Goal: Transaction & Acquisition: Obtain resource

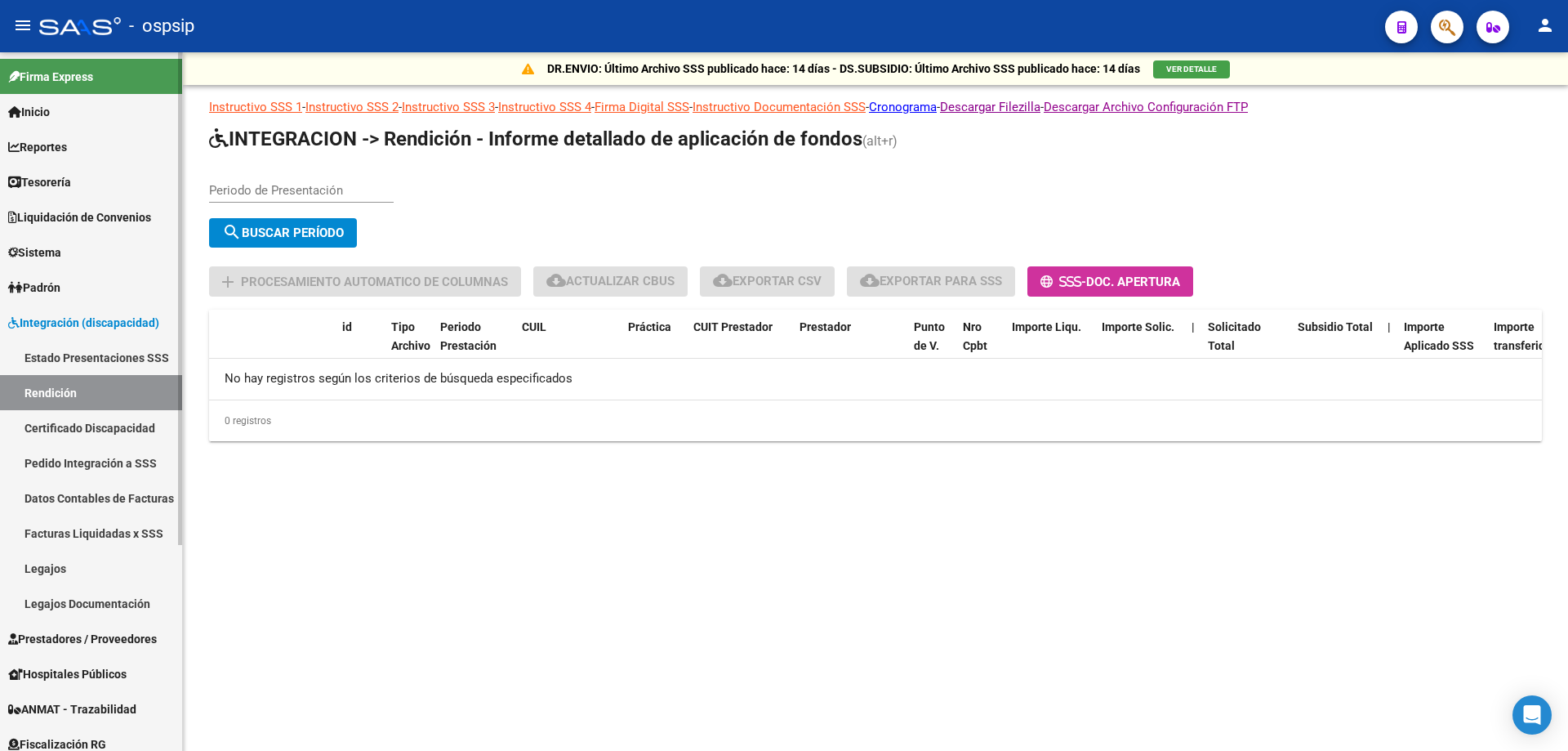
click at [99, 636] on span "Prestadores / Proveedores" at bounding box center [82, 639] width 148 height 18
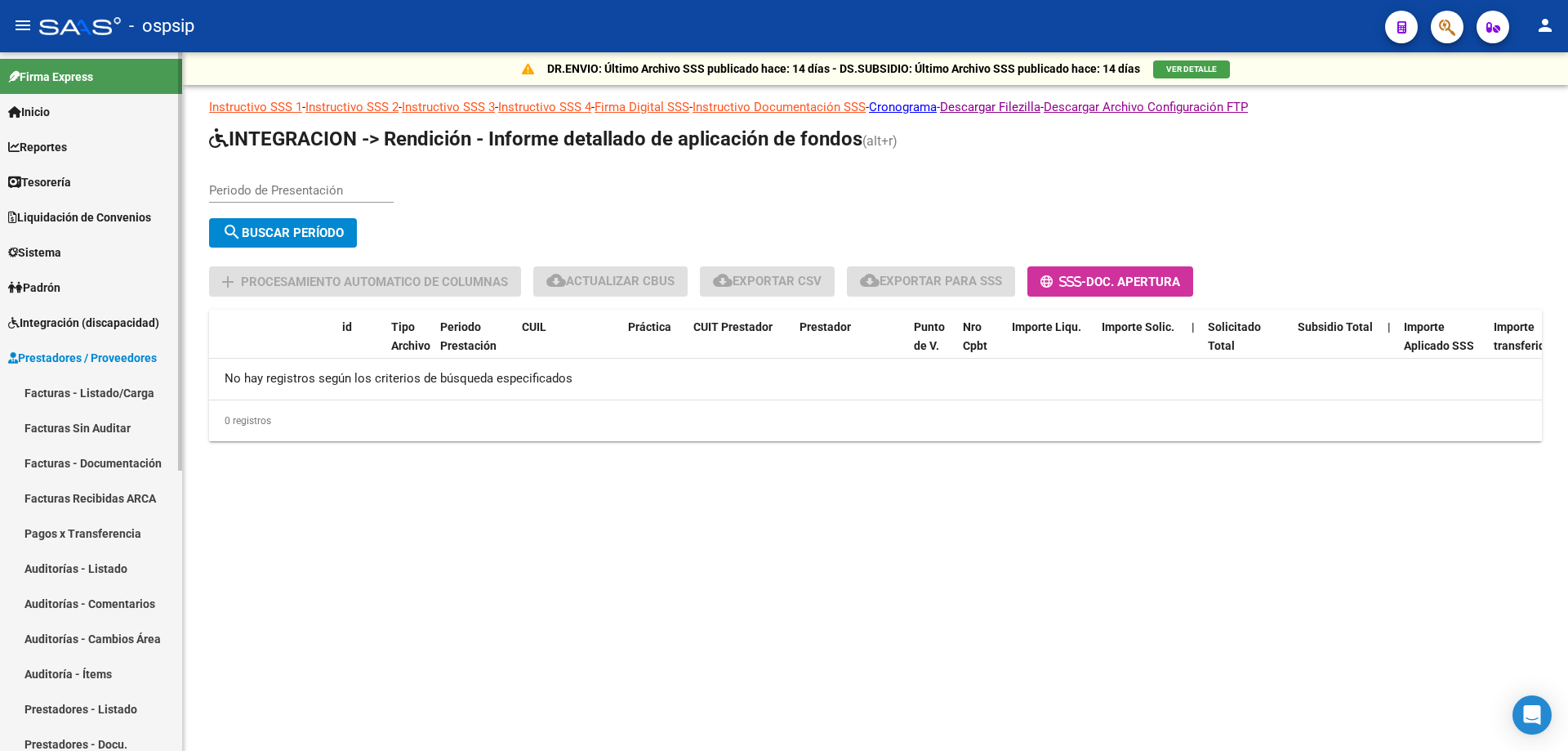
click at [104, 387] on link "Facturas - Listado/Carga" at bounding box center [91, 392] width 182 height 35
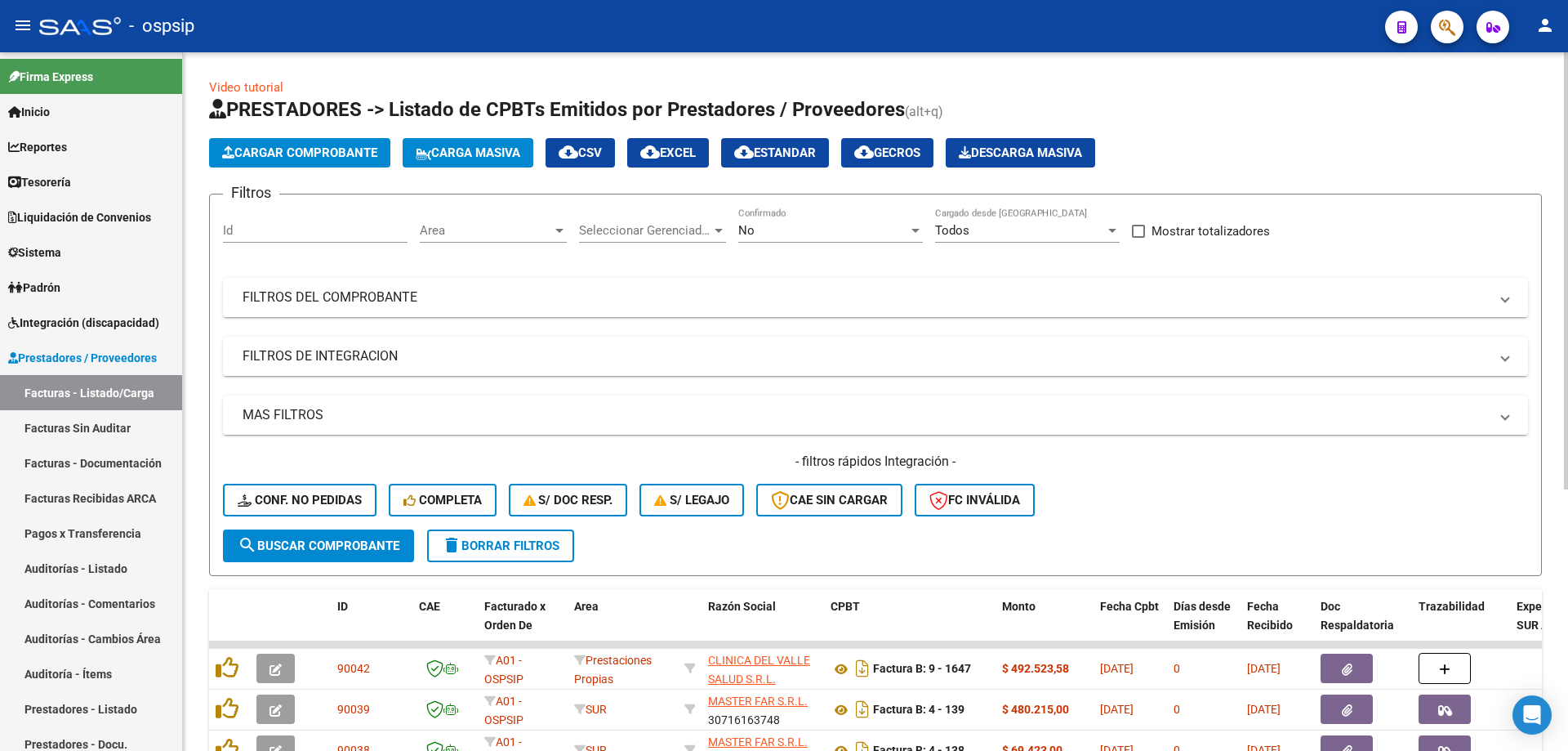
click at [628, 218] on div "Seleccionar Gerenciador Seleccionar Gerenciador" at bounding box center [652, 225] width 147 height 35
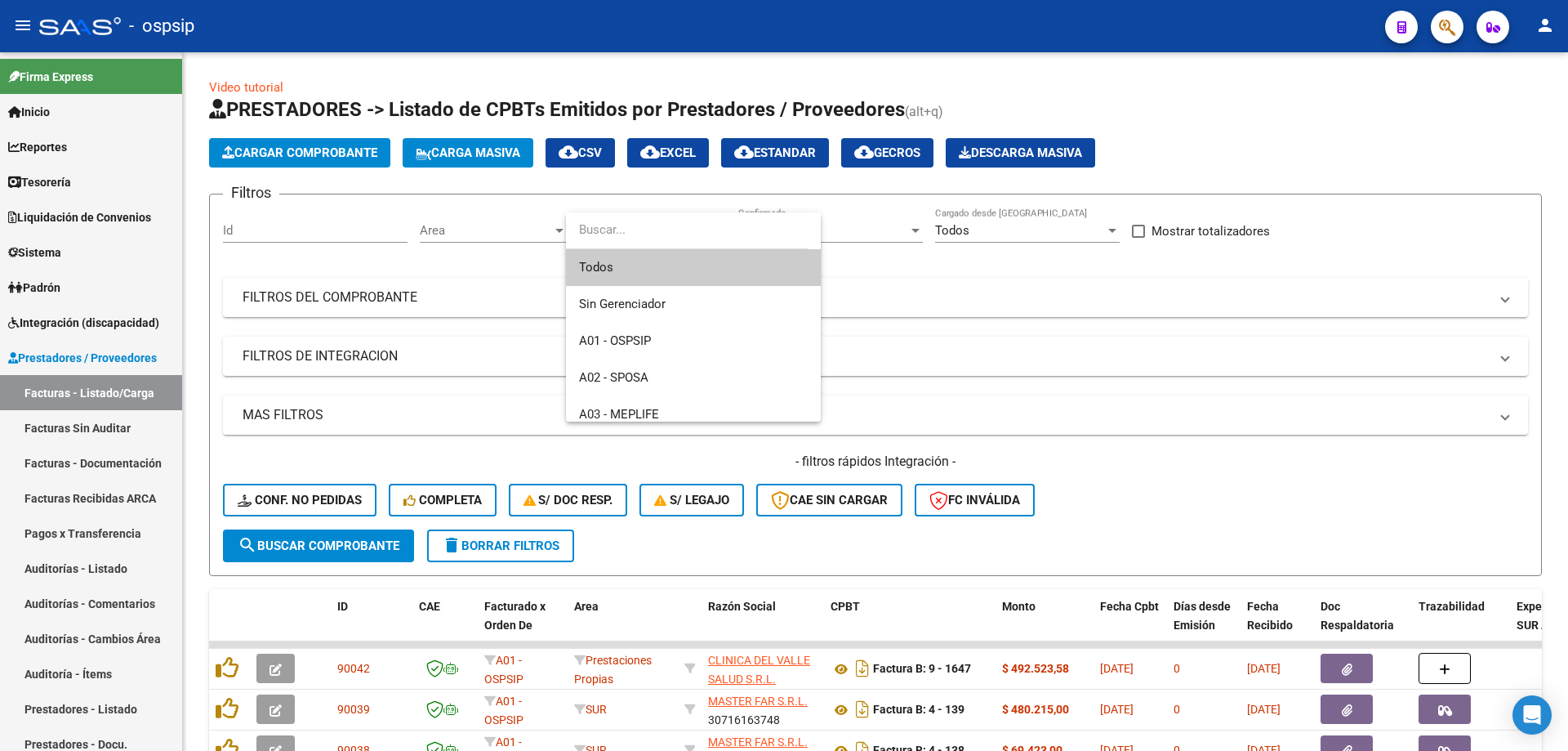
click at [655, 277] on span "Todos" at bounding box center [694, 268] width 229 height 37
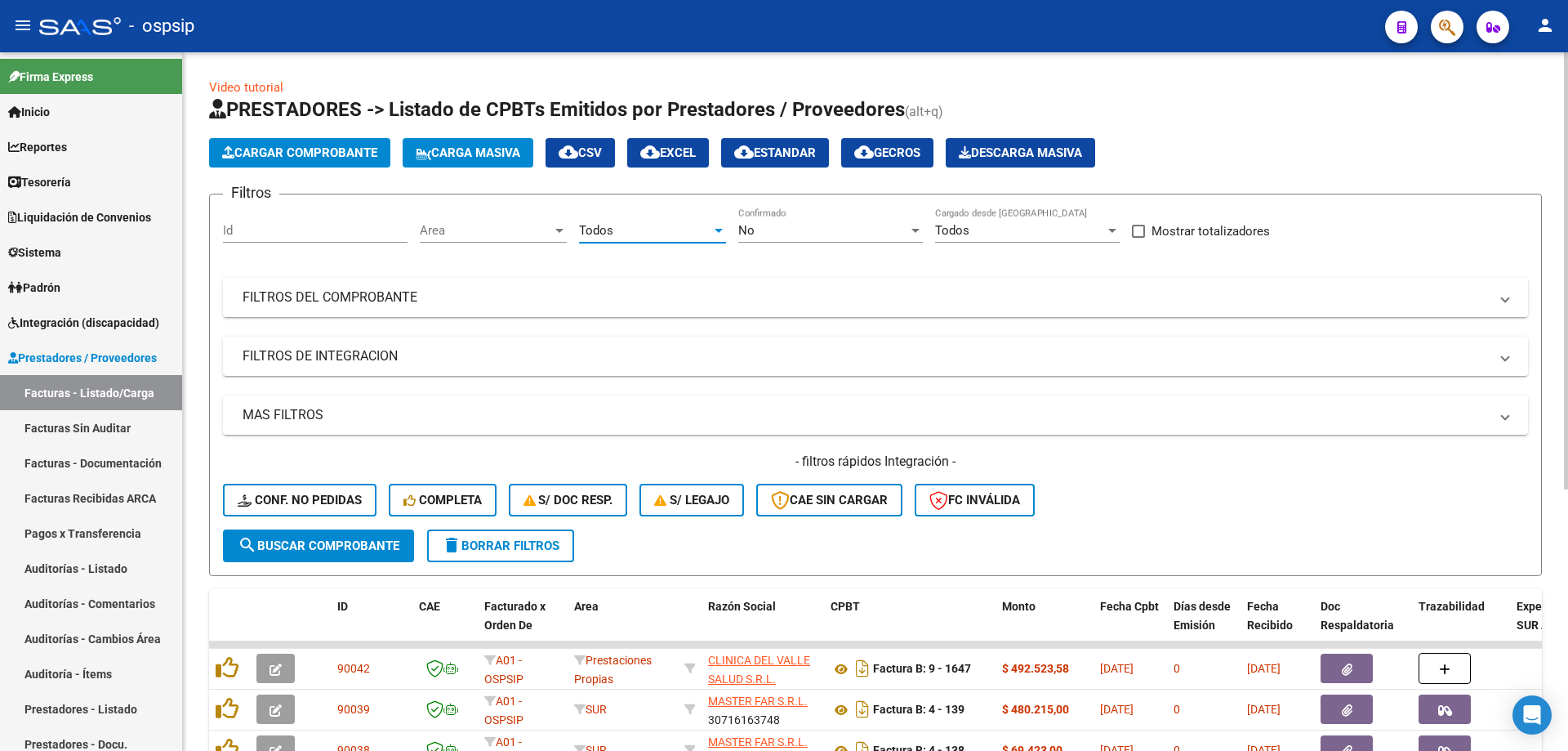
click at [824, 229] on div "No" at bounding box center [823, 230] width 170 height 15
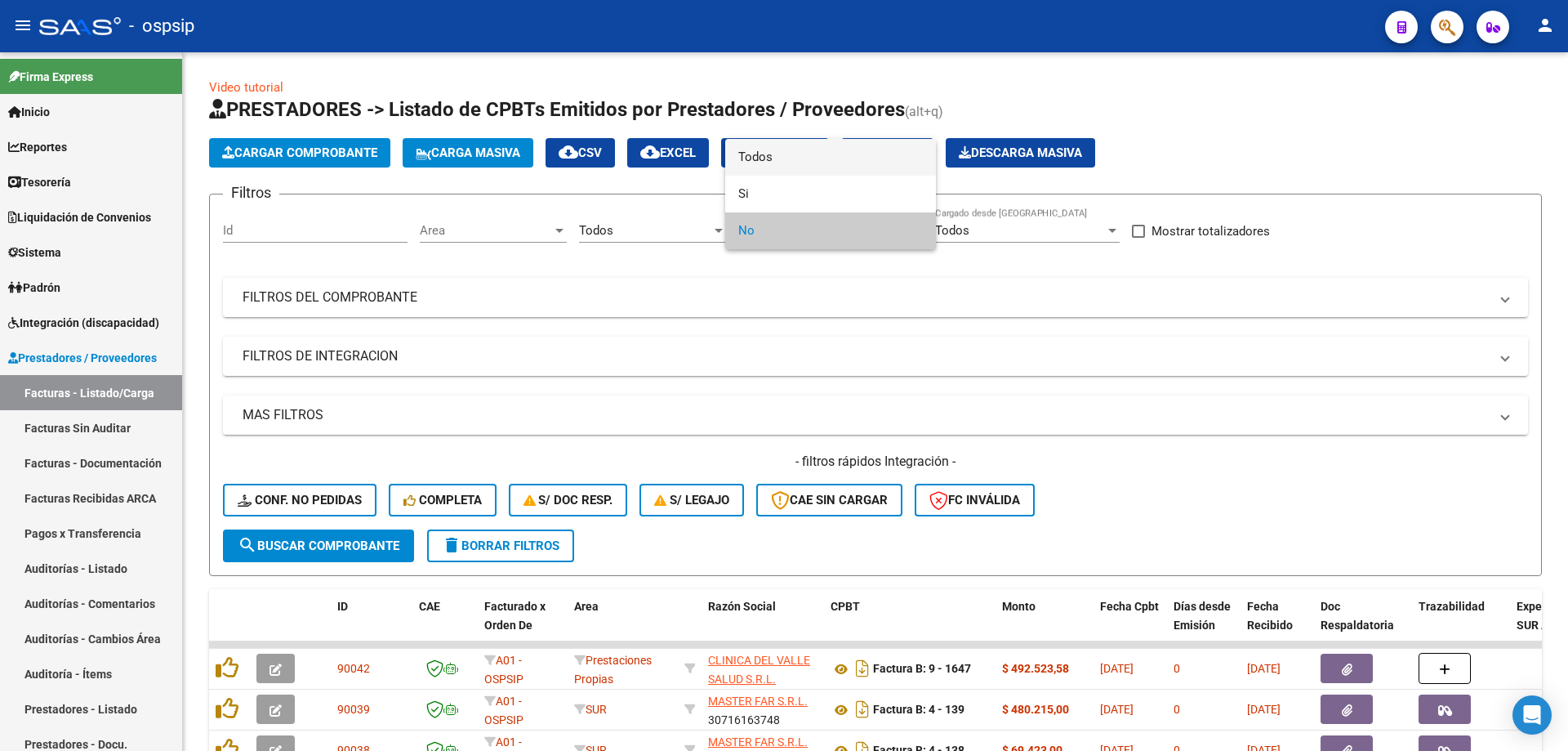
click at [817, 159] on span "Todos" at bounding box center [830, 157] width 184 height 37
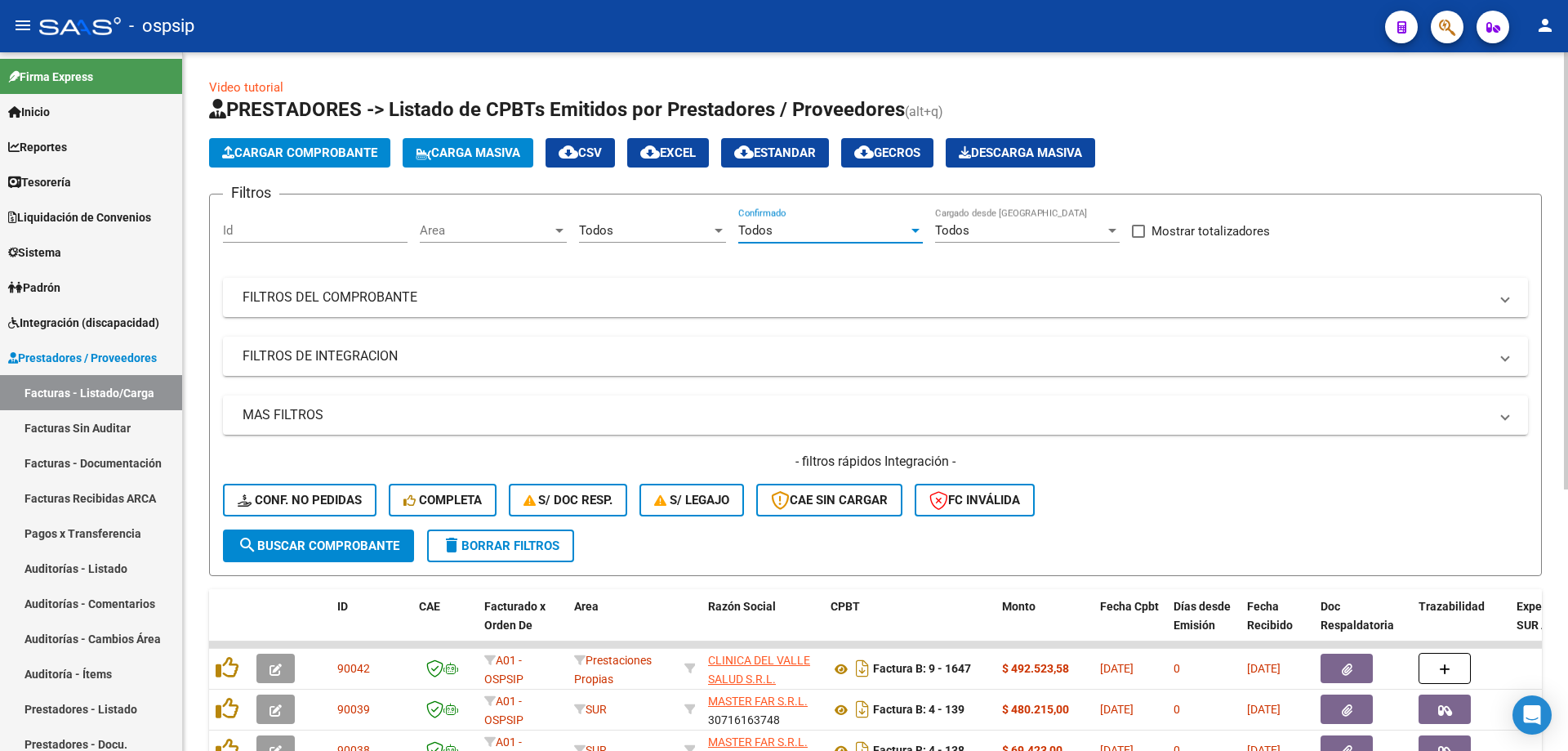
click at [949, 223] on span "Todos" at bounding box center [951, 230] width 34 height 15
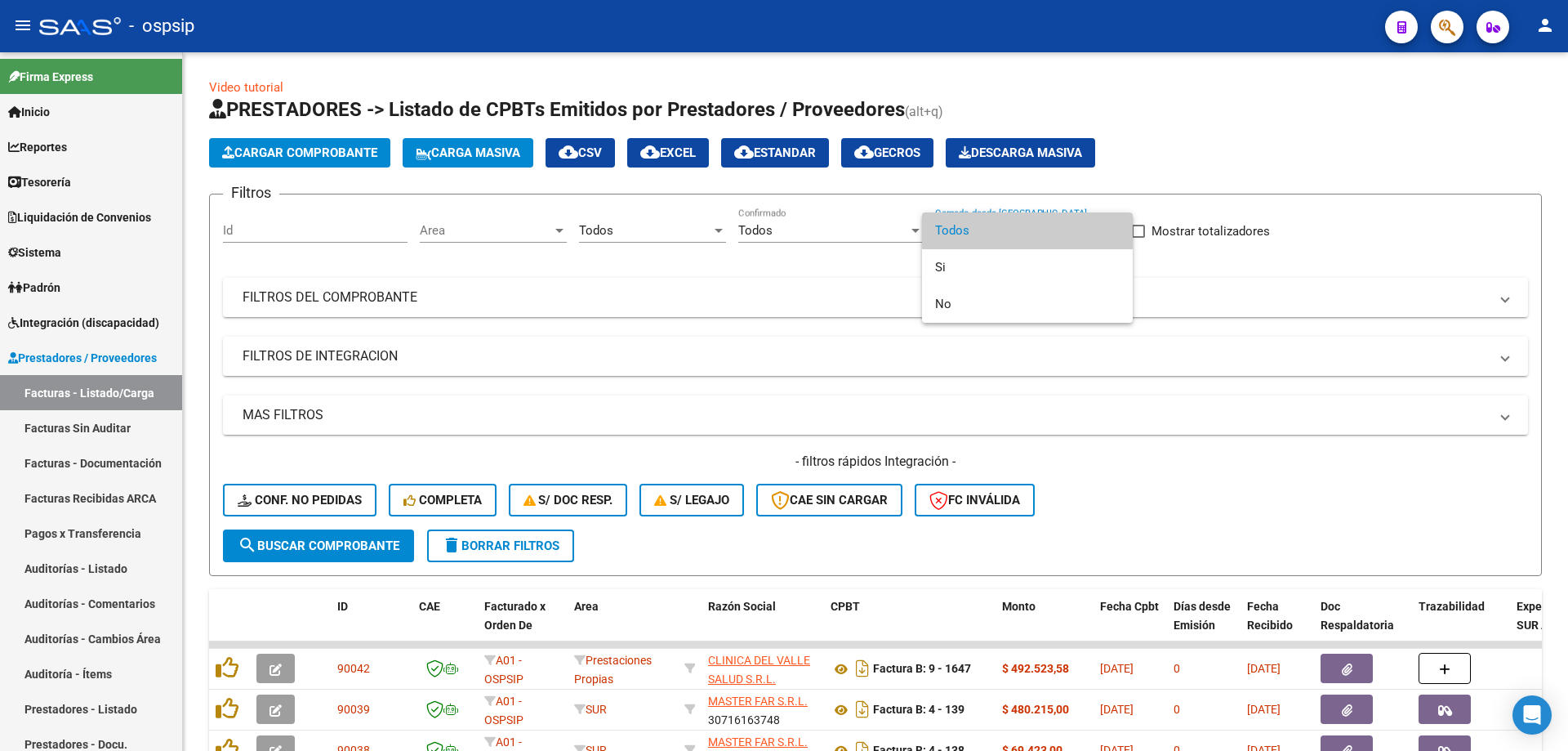
click at [982, 232] on span "Todos" at bounding box center [1026, 231] width 184 height 37
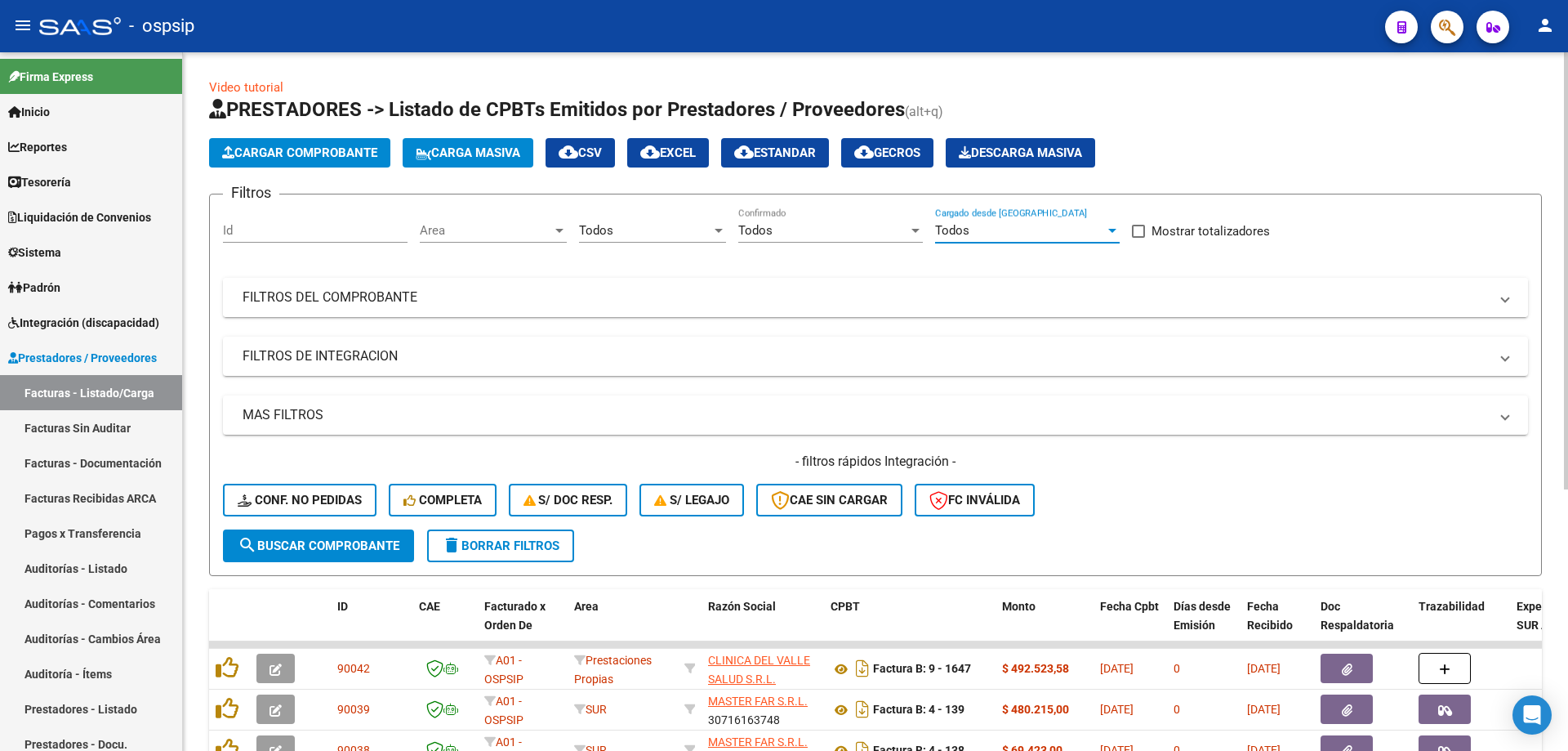
click at [498, 293] on mat-panel-title "FILTROS DEL COMPROBANTE" at bounding box center [866, 298] width 1246 height 18
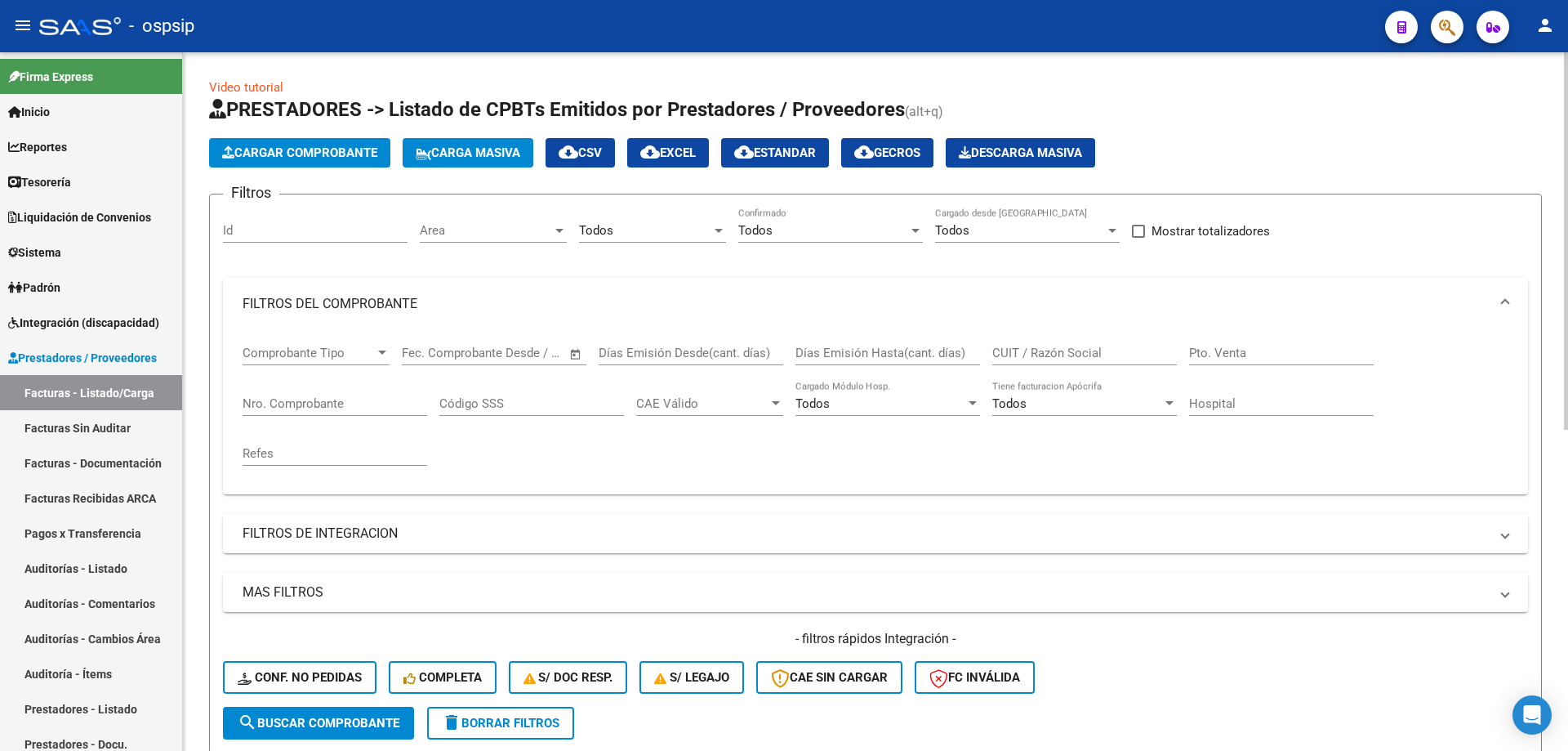
click at [315, 403] on input "Nro. Comprobante" at bounding box center [334, 403] width 184 height 15
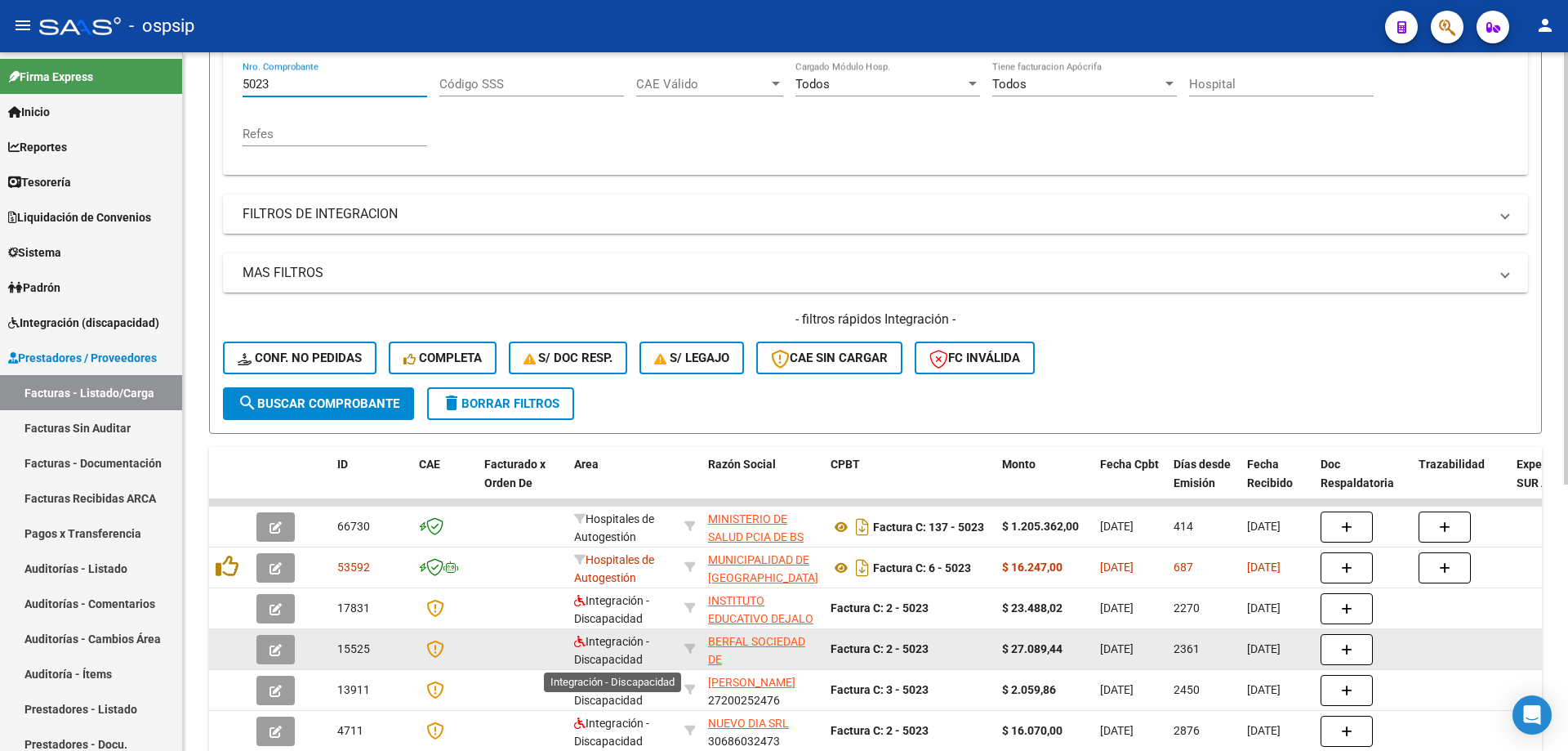
scroll to position [326, 0]
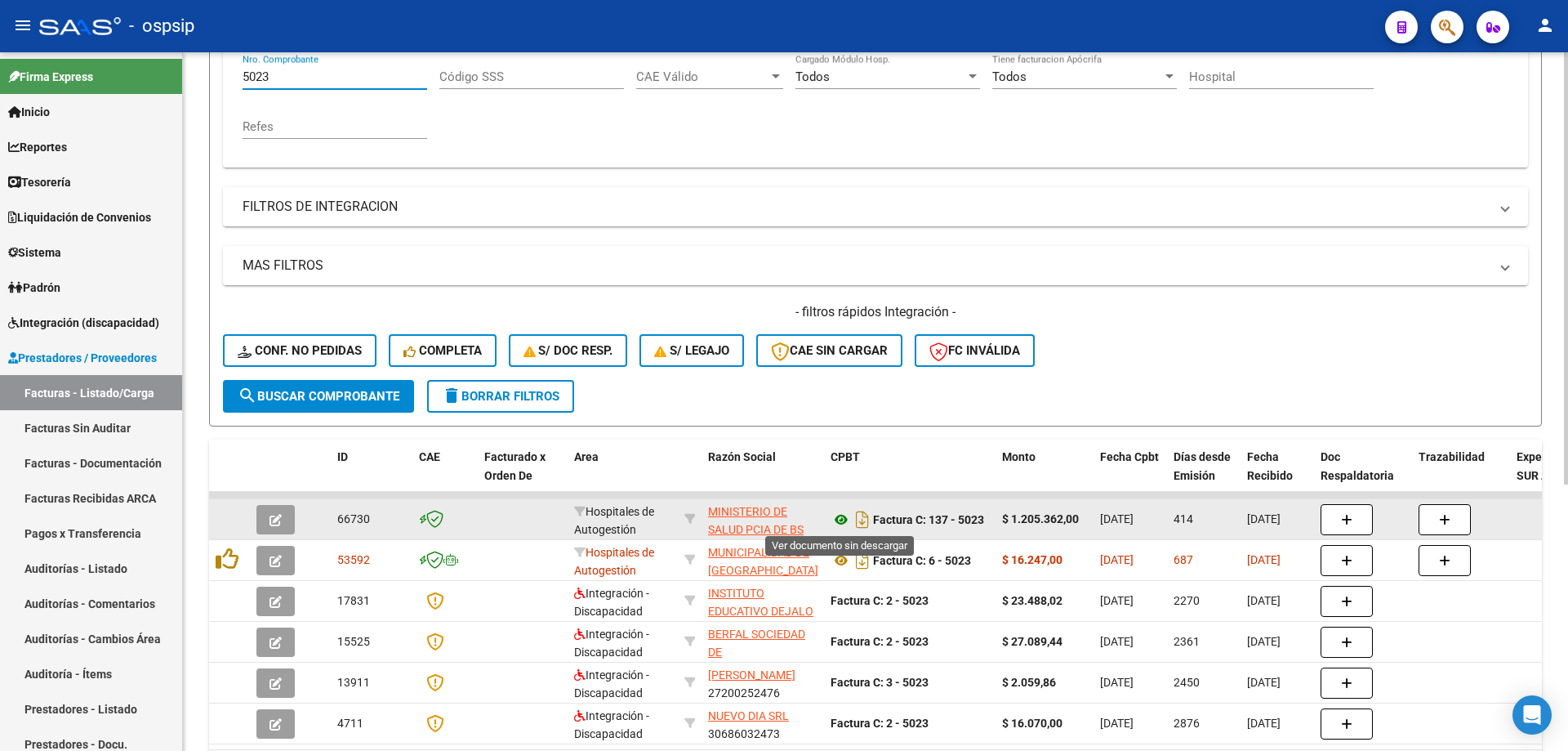
click at [839, 517] on icon at bounding box center [840, 519] width 21 height 19
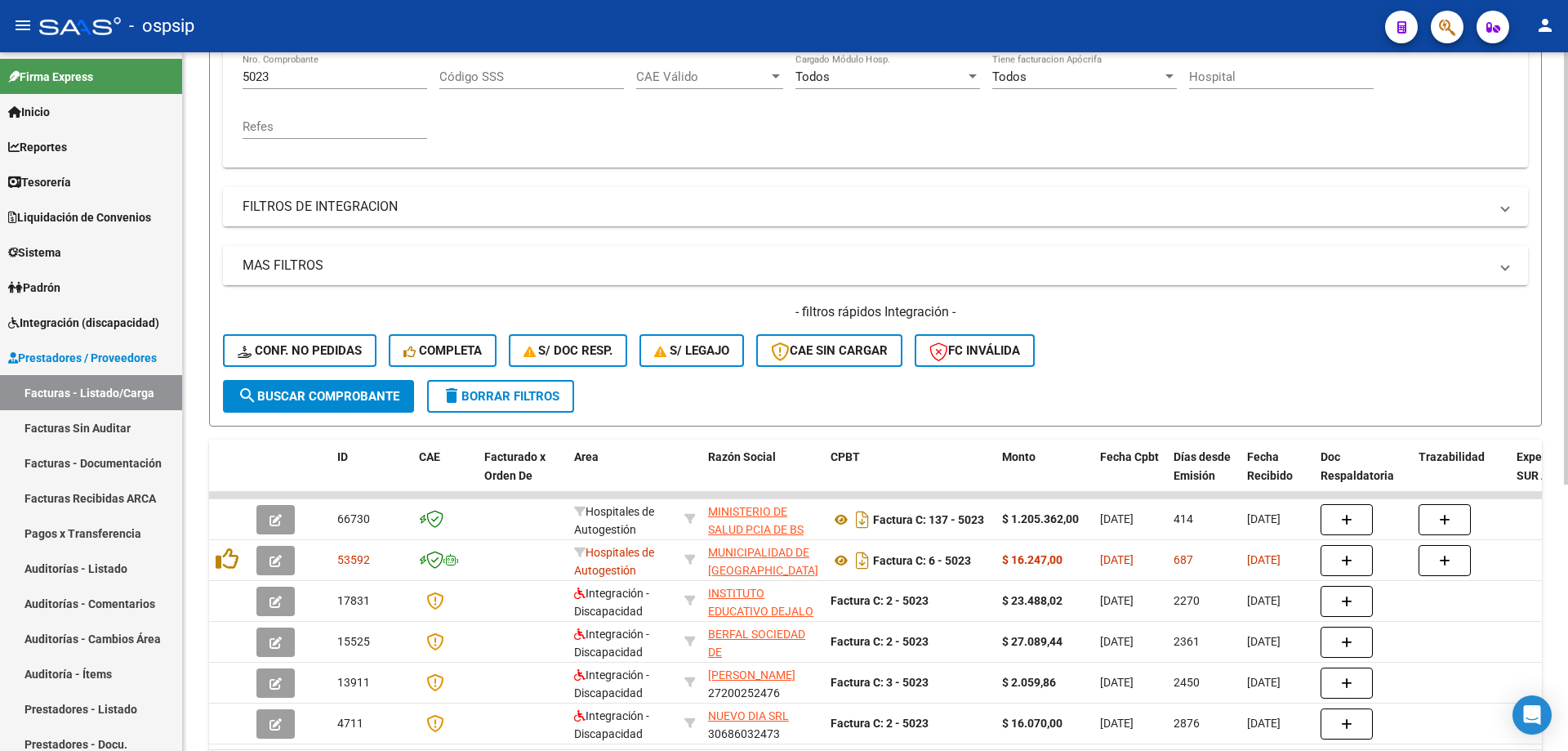
scroll to position [82, 0]
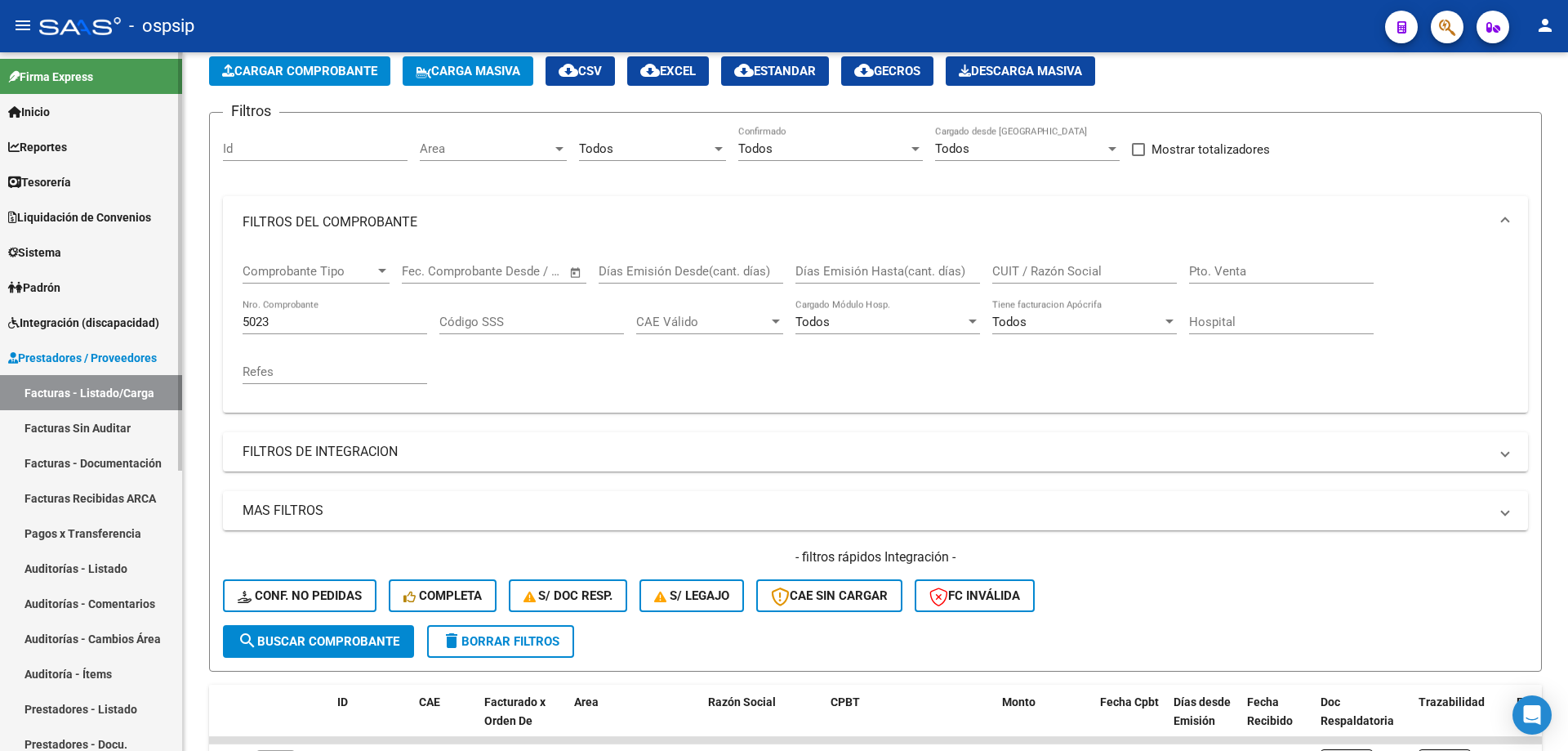
drag, startPoint x: 315, startPoint y: 312, endPoint x: 0, endPoint y: 300, distance: 315.2
click at [0, 300] on mat-sidenav-container "Firma Express Inicio Calendario SSS Instructivos Contacto OS Reportes Tablero d…" at bounding box center [784, 402] width 1568 height 699
click at [99, 302] on mat-sidenav-container "Firma Express Inicio Calendario SSS Instructivos Contacto OS Reportes Tablero d…" at bounding box center [784, 402] width 1568 height 699
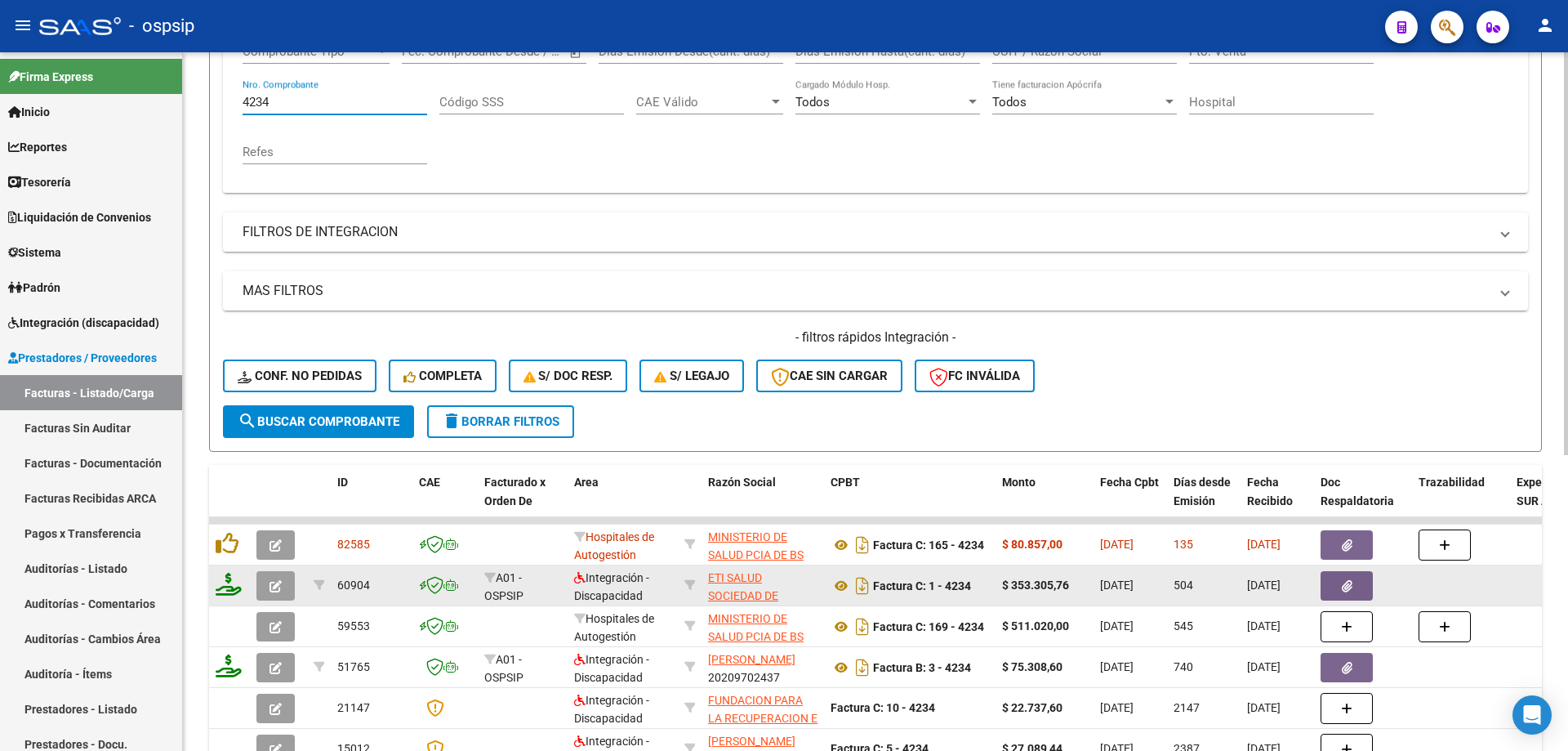
scroll to position [409, 0]
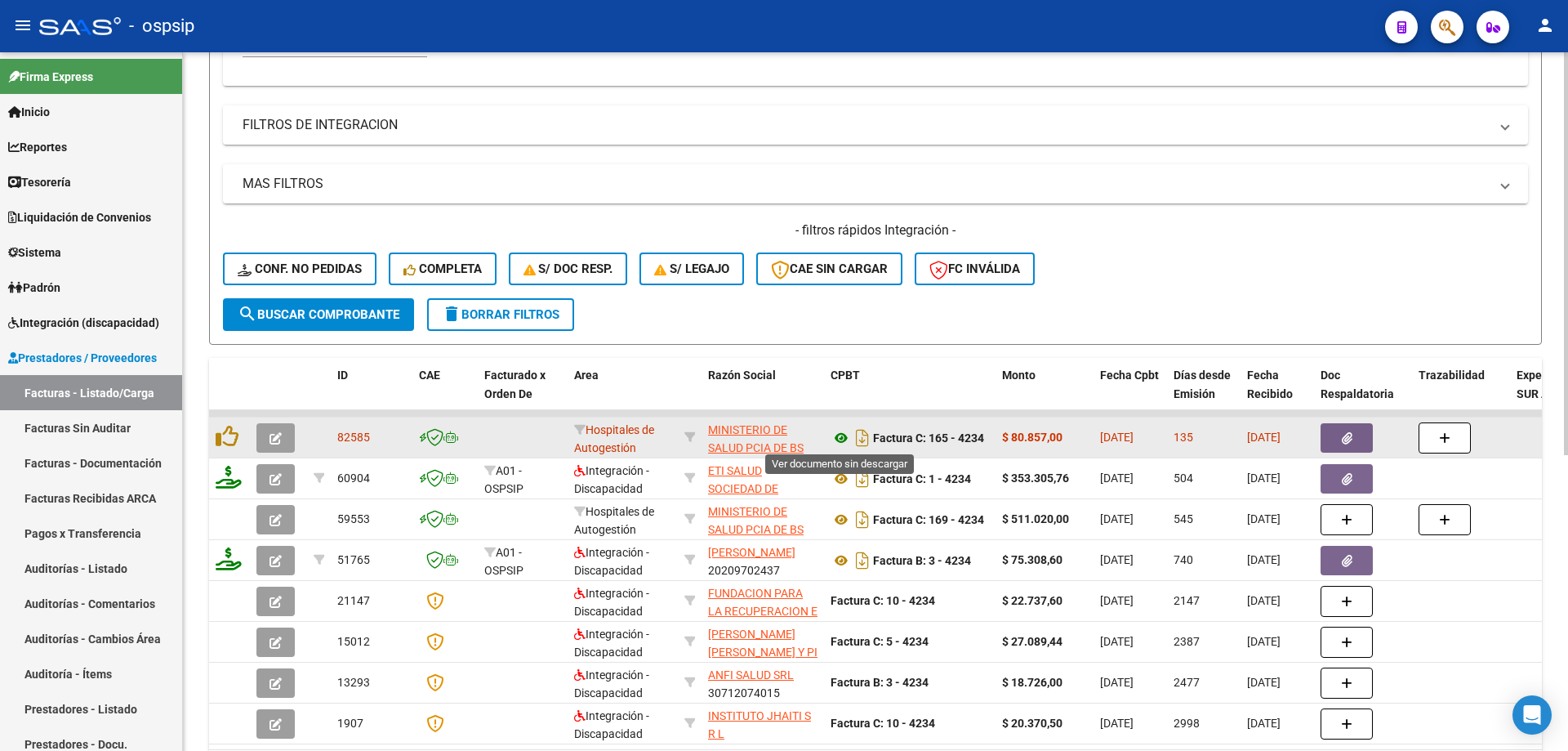
click at [837, 435] on icon at bounding box center [840, 437] width 21 height 19
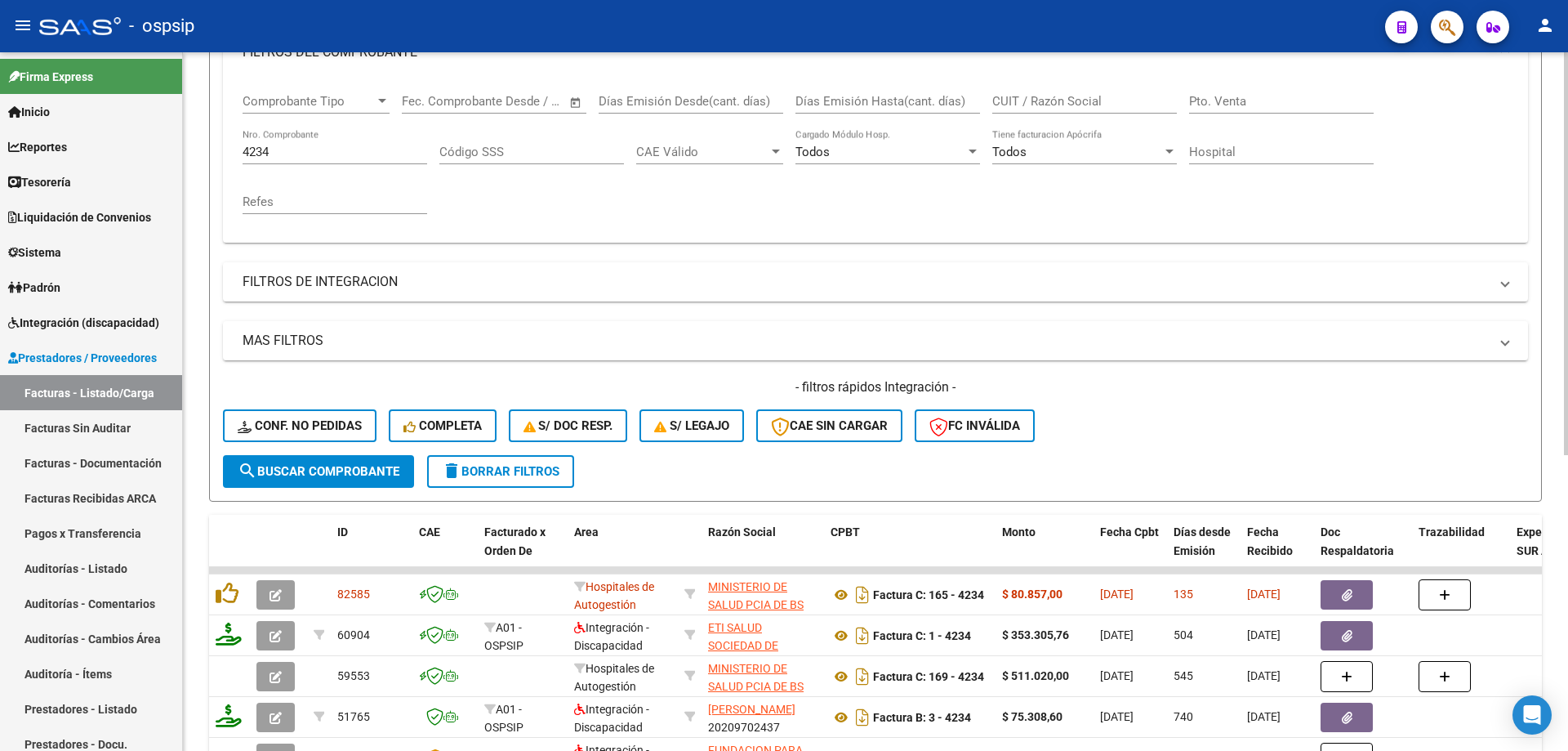
scroll to position [245, 0]
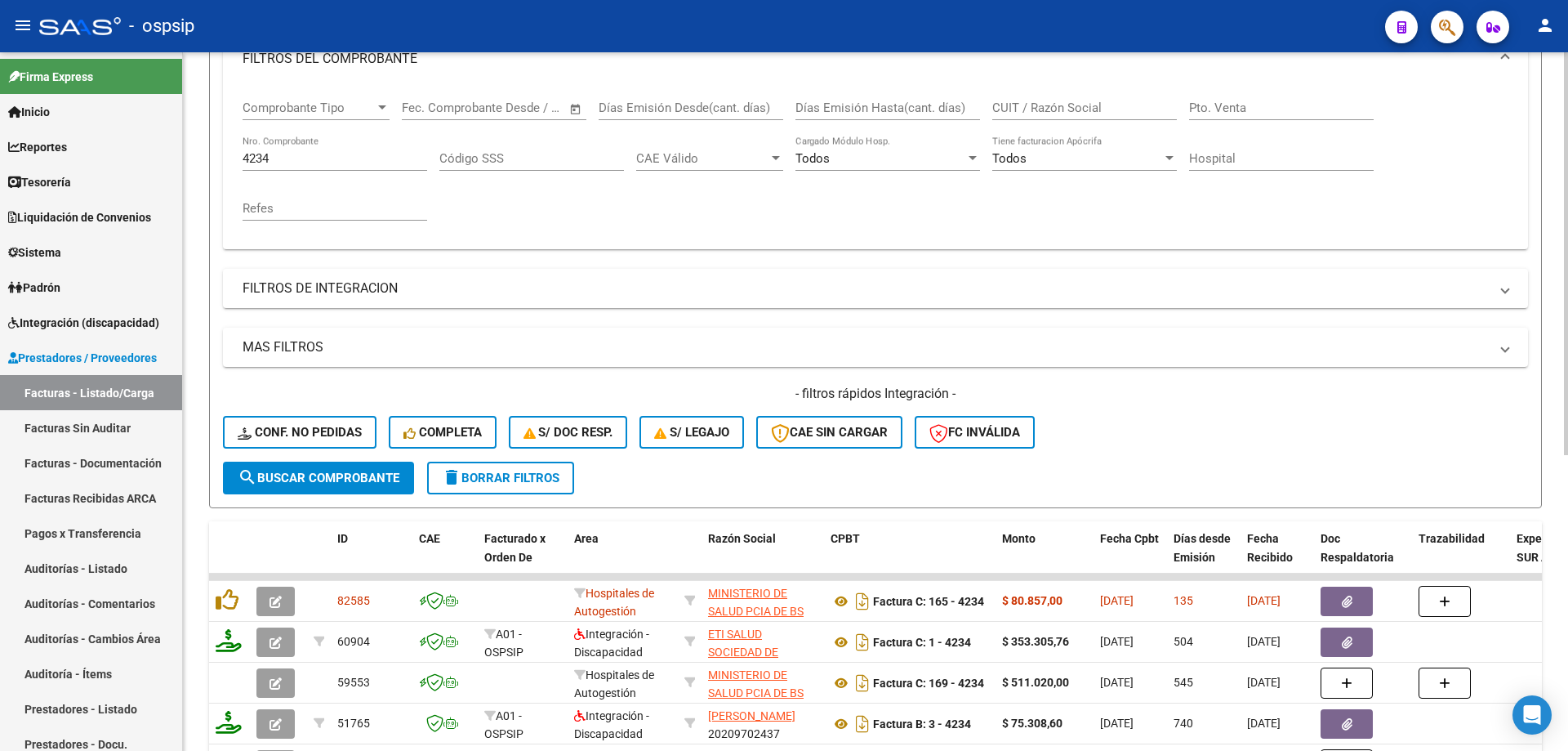
drag, startPoint x: 296, startPoint y: 167, endPoint x: 221, endPoint y: 160, distance: 75.3
click at [221, 160] on form "Filtros Id Area Area Todos Seleccionar Gerenciador Todos Confirmado Todos Carga…" at bounding box center [875, 228] width 1332 height 559
click at [162, 70] on link "Firma Express" at bounding box center [91, 76] width 182 height 35
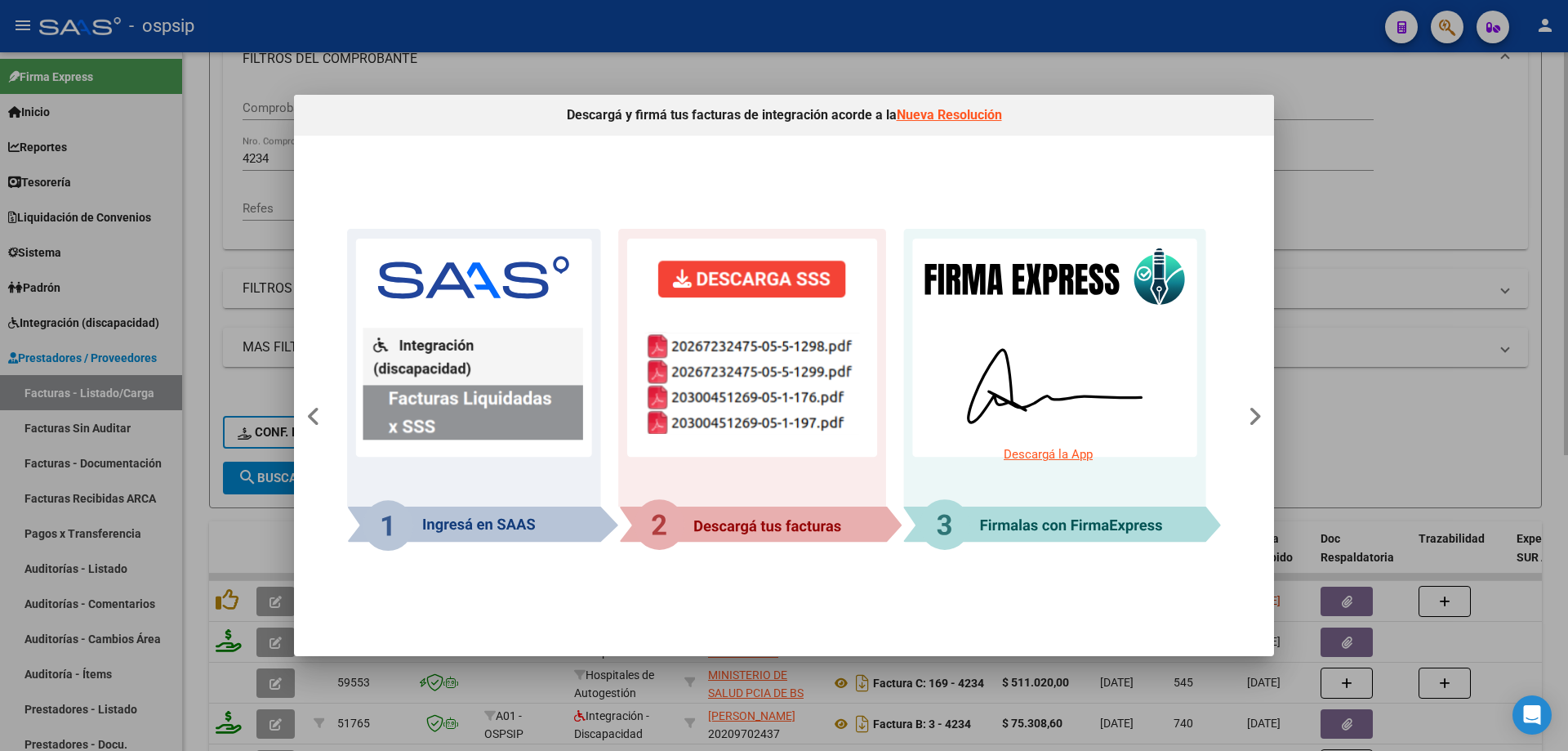
click at [1409, 281] on div at bounding box center [784, 375] width 1568 height 751
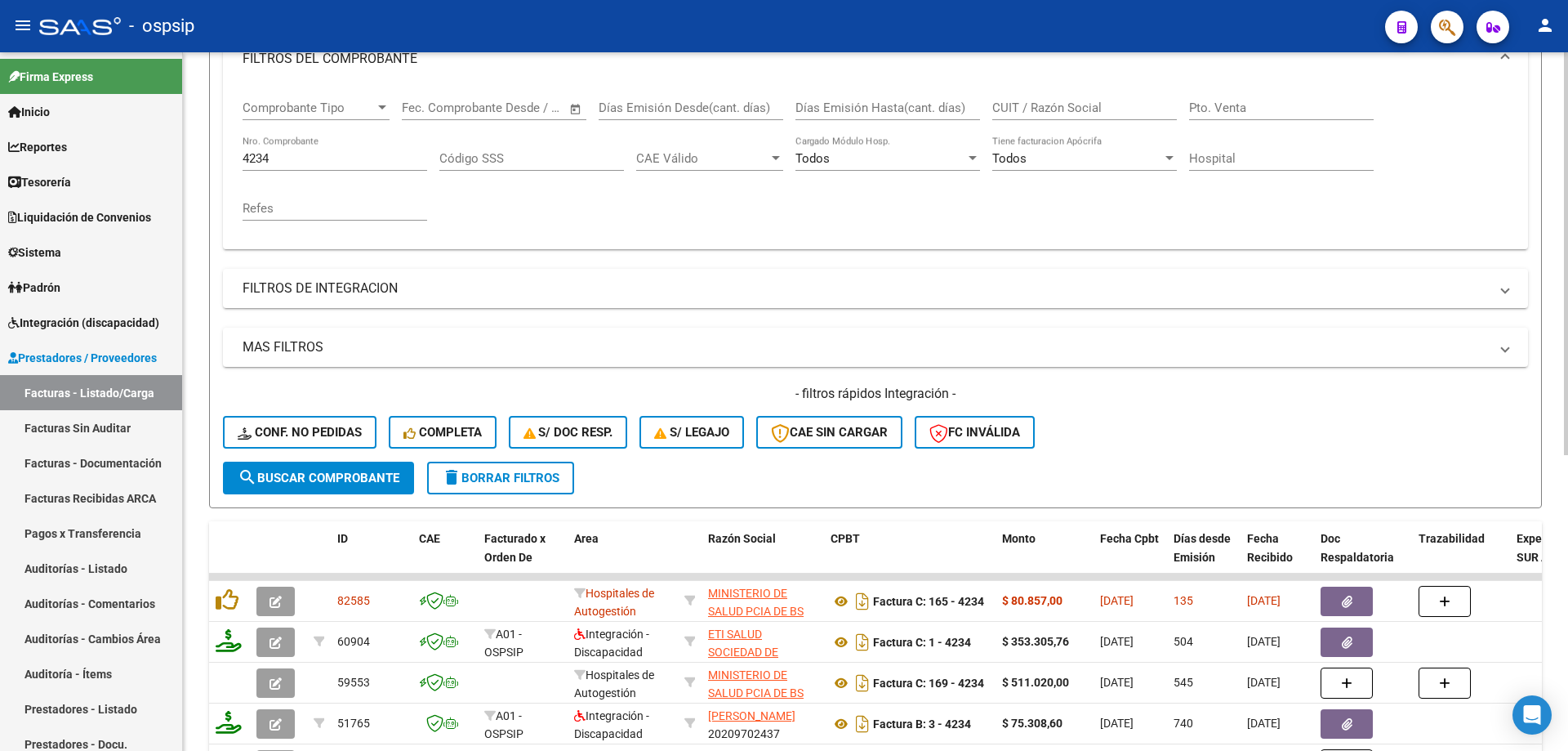
click at [334, 154] on div "4234 Nro. Comprobante" at bounding box center [334, 153] width 184 height 35
drag, startPoint x: 332, startPoint y: 163, endPoint x: 21, endPoint y: 147, distance: 311.4
click at [21, 147] on mat-sidenav-container "Firma Express Inicio Calendario SSS Instructivos Contacto OS Reportes Tablero d…" at bounding box center [784, 402] width 1568 height 699
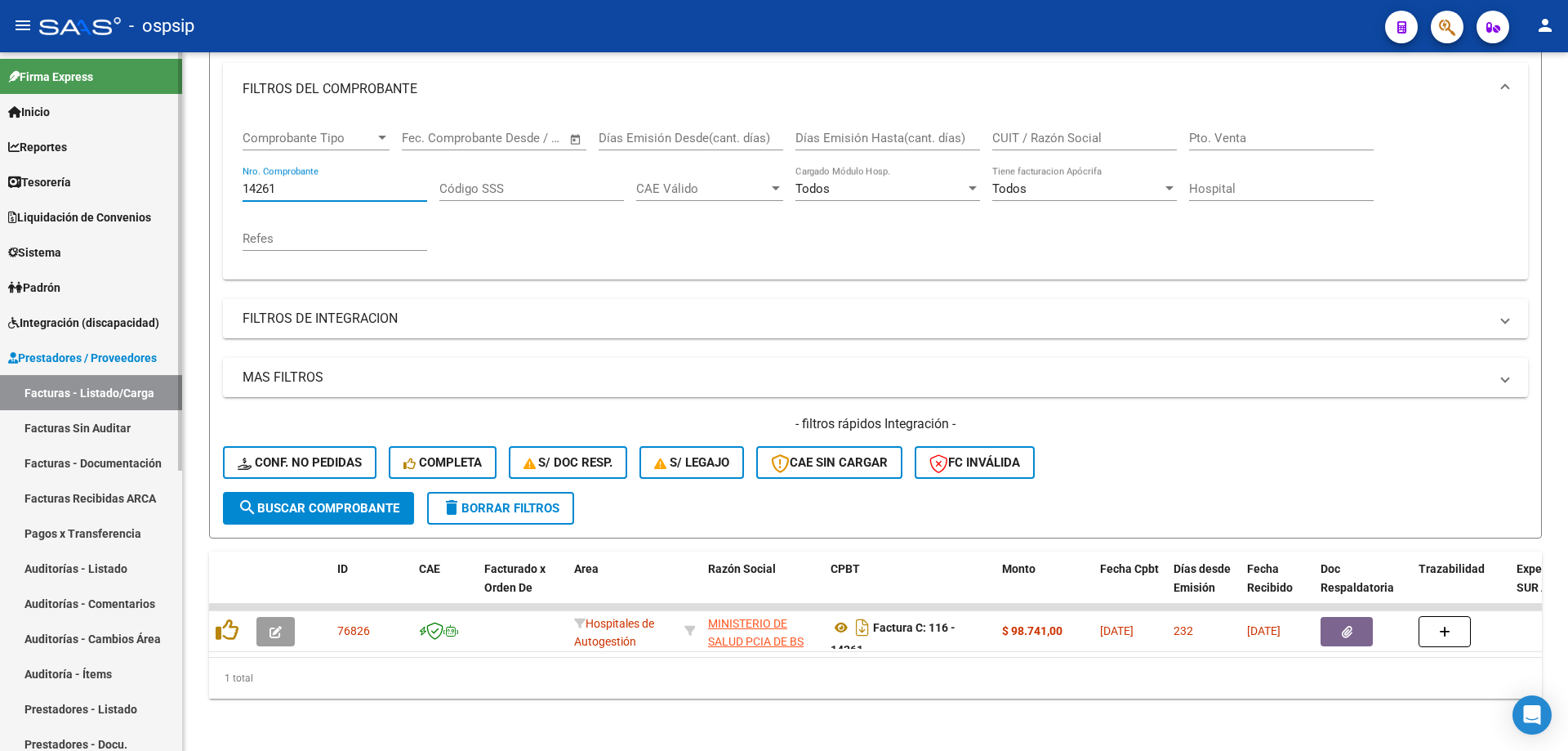
scroll to position [227, 0]
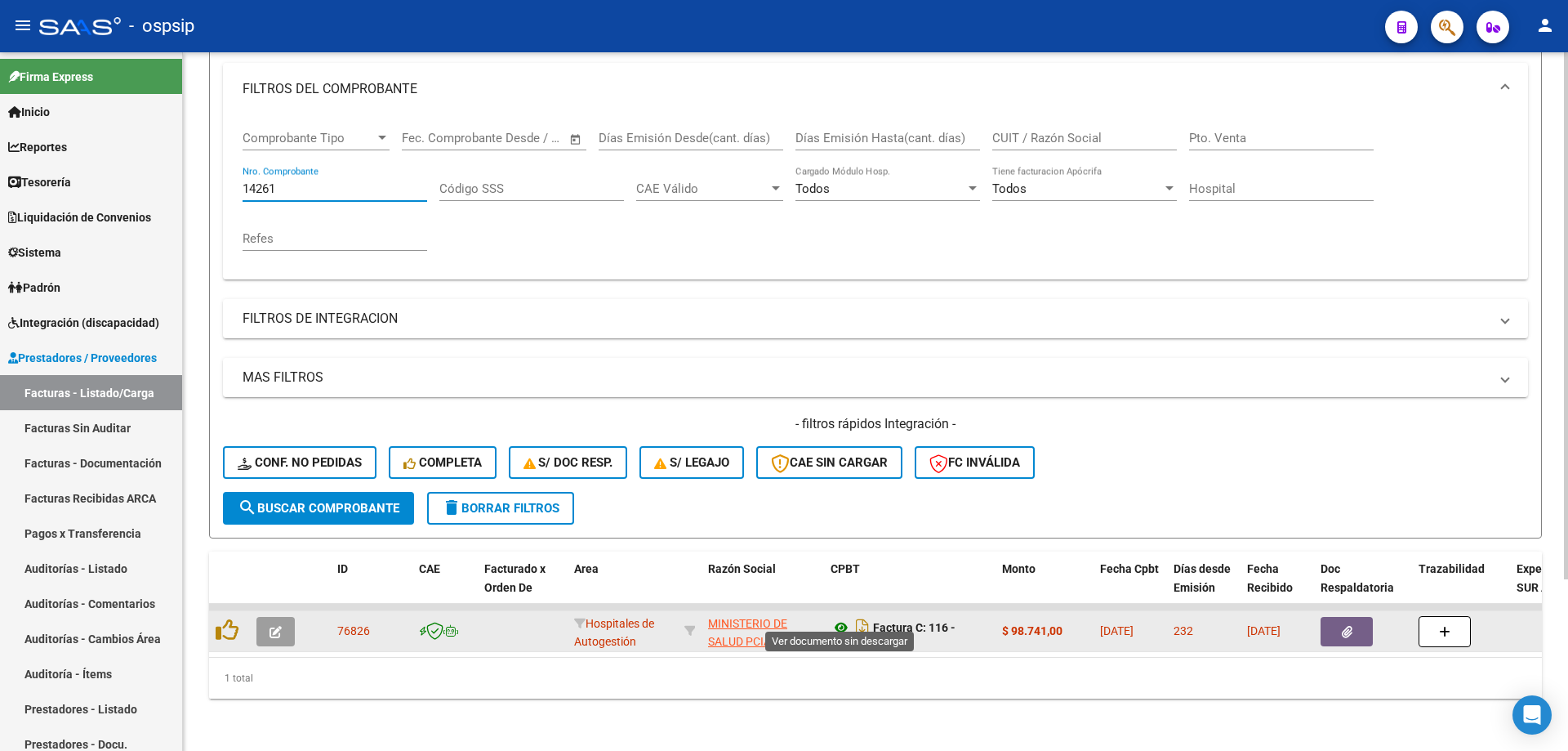
type input "14261"
click at [844, 618] on icon at bounding box center [840, 627] width 21 height 19
